Goal: Transaction & Acquisition: Purchase product/service

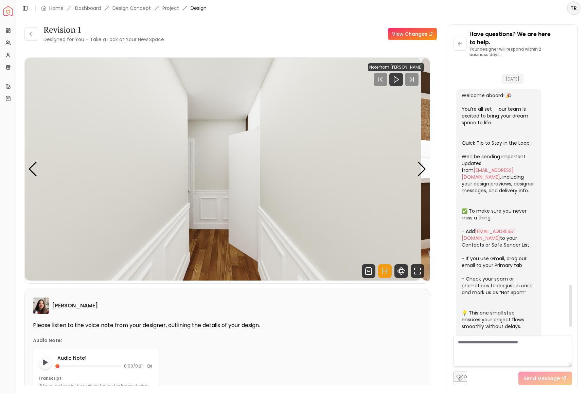
scroll to position [1388, 0]
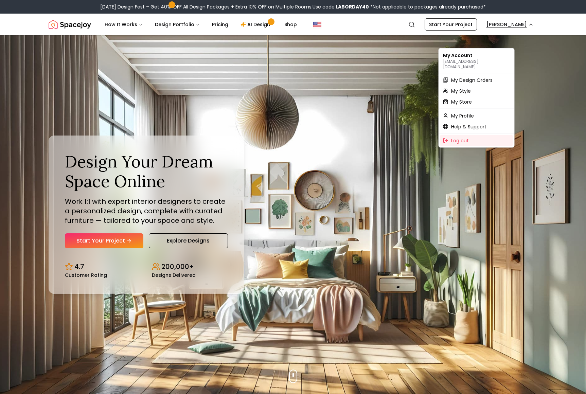
click at [471, 82] on span "My Design Orders" at bounding box center [471, 80] width 41 height 7
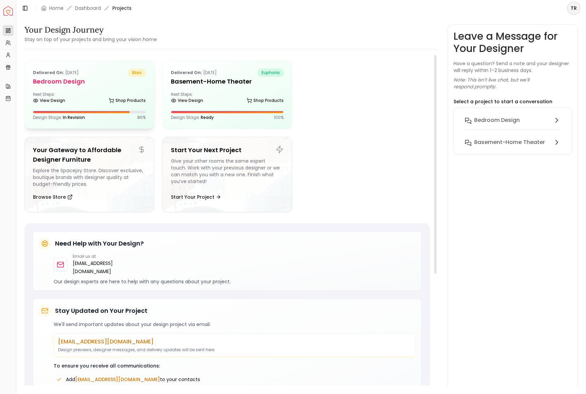
click at [56, 86] on h5 "Bedroom design" at bounding box center [89, 82] width 113 height 10
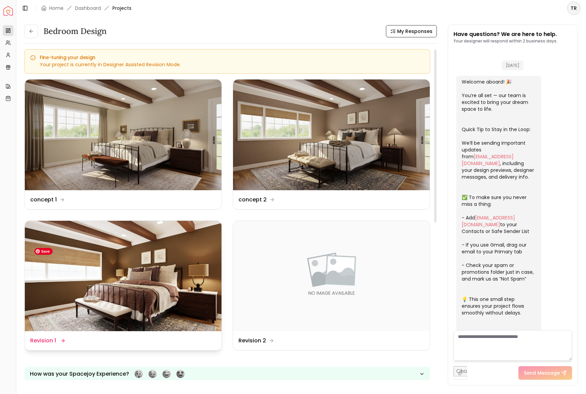
scroll to position [1395, 0]
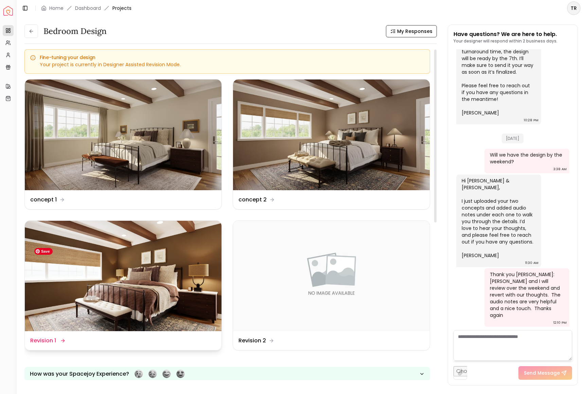
click at [131, 300] on img at bounding box center [123, 276] width 197 height 111
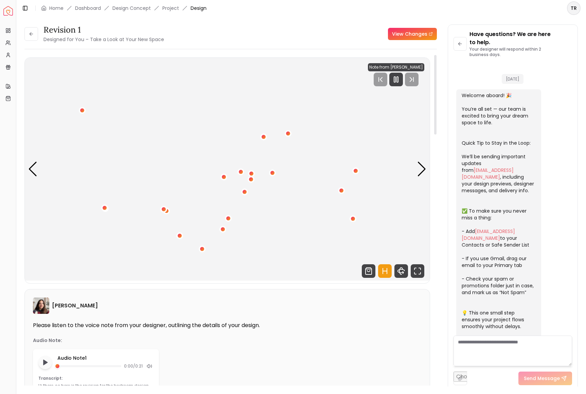
scroll to position [1388, 0]
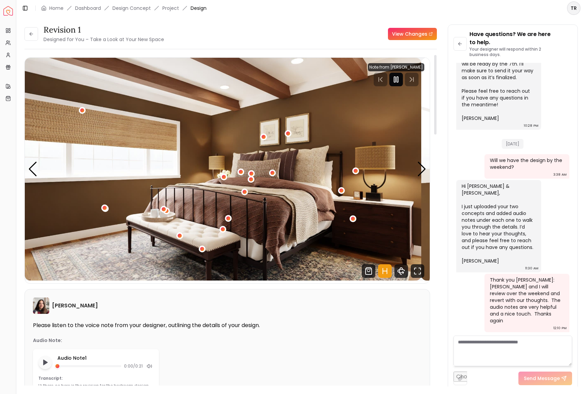
click at [392, 84] on icon "Pause" at bounding box center [396, 79] width 8 height 8
click at [362, 278] on icon "Shop Products from this design" at bounding box center [369, 271] width 14 height 14
click at [418, 177] on div "Next slide" at bounding box center [421, 169] width 9 height 15
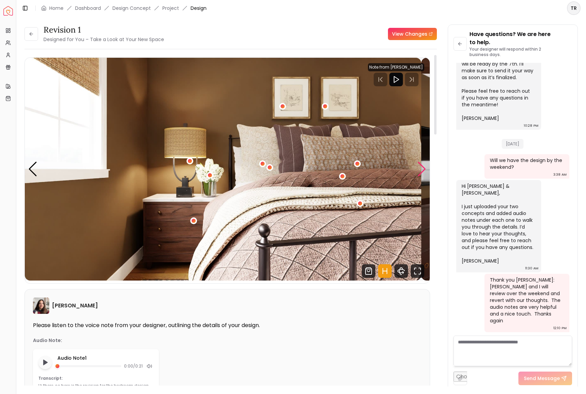
click at [418, 177] on div "Next slide" at bounding box center [421, 169] width 9 height 15
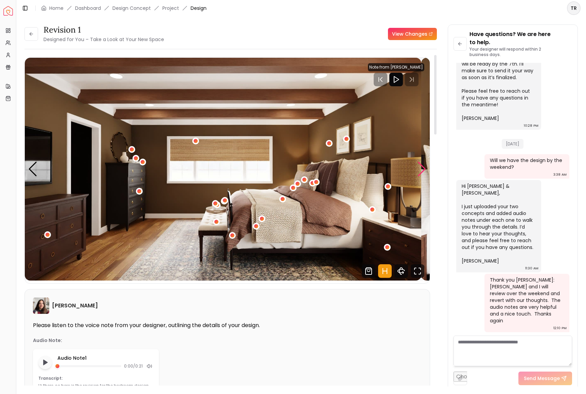
click at [418, 177] on div "Next slide" at bounding box center [421, 169] width 9 height 15
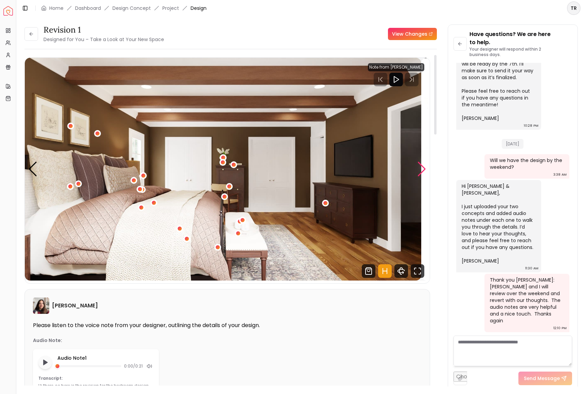
click at [418, 177] on div "Next slide" at bounding box center [421, 169] width 9 height 15
click at [411, 278] on icon "Fullscreen" at bounding box center [418, 271] width 14 height 14
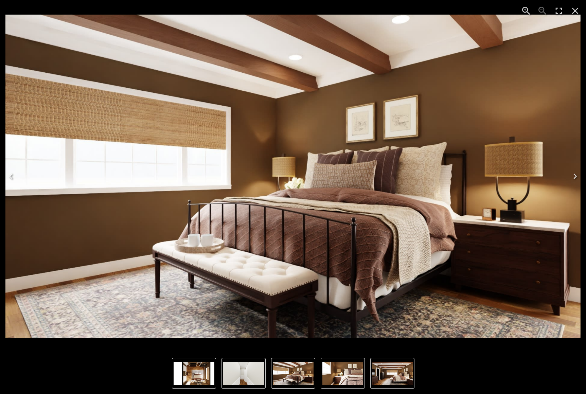
click at [574, 175] on icon "Next" at bounding box center [575, 176] width 11 height 11
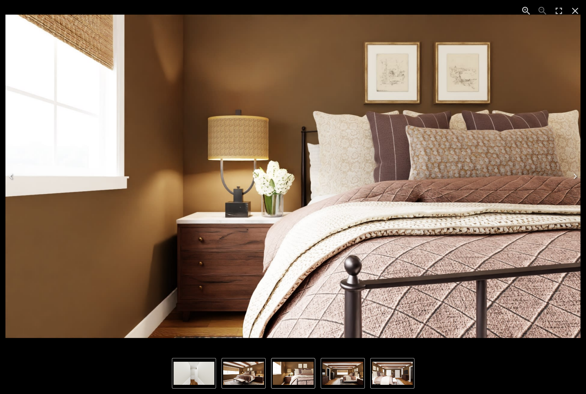
click at [574, 175] on icon "Next" at bounding box center [575, 176] width 11 height 11
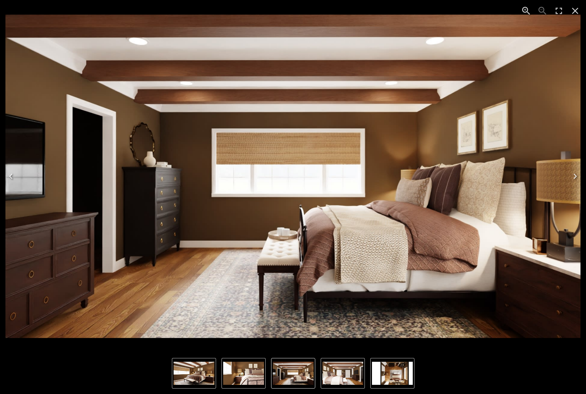
click at [574, 175] on icon "Next" at bounding box center [575, 176] width 11 height 11
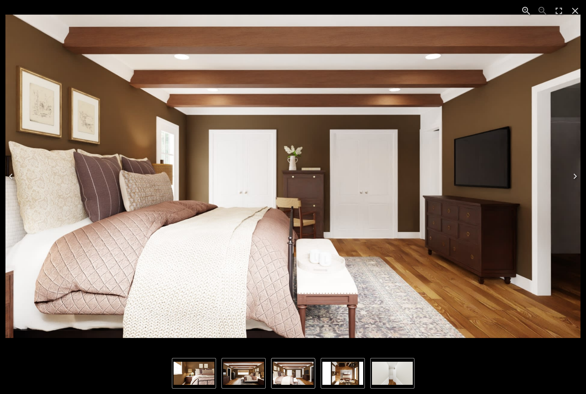
click at [574, 175] on icon "Next" at bounding box center [575, 176] width 11 height 11
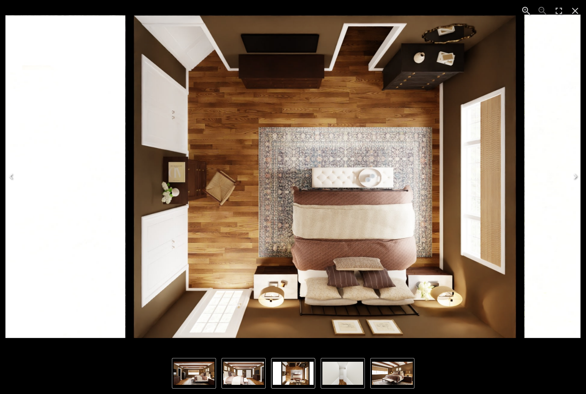
click at [574, 175] on icon "Next" at bounding box center [575, 176] width 11 height 11
